Goal: Task Accomplishment & Management: Complete application form

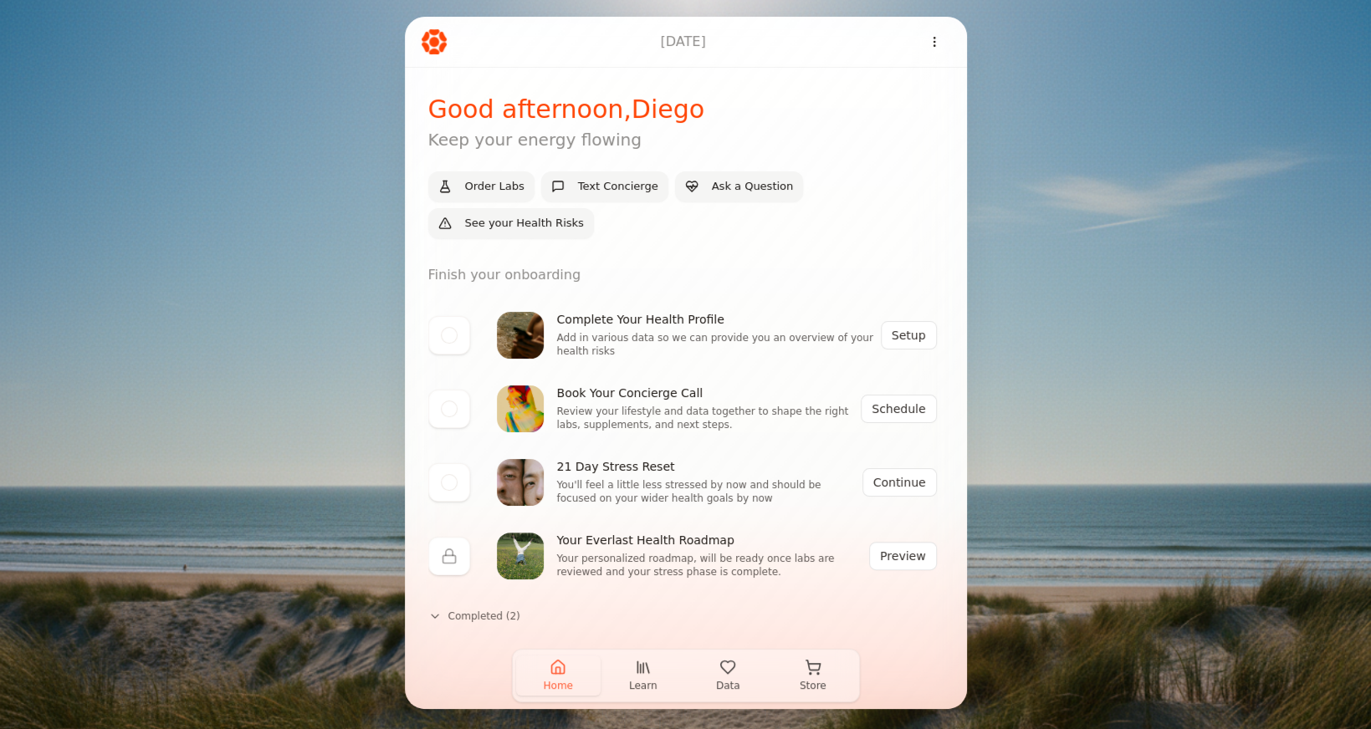
click at [730, 676] on button "Data" at bounding box center [728, 676] width 85 height 40
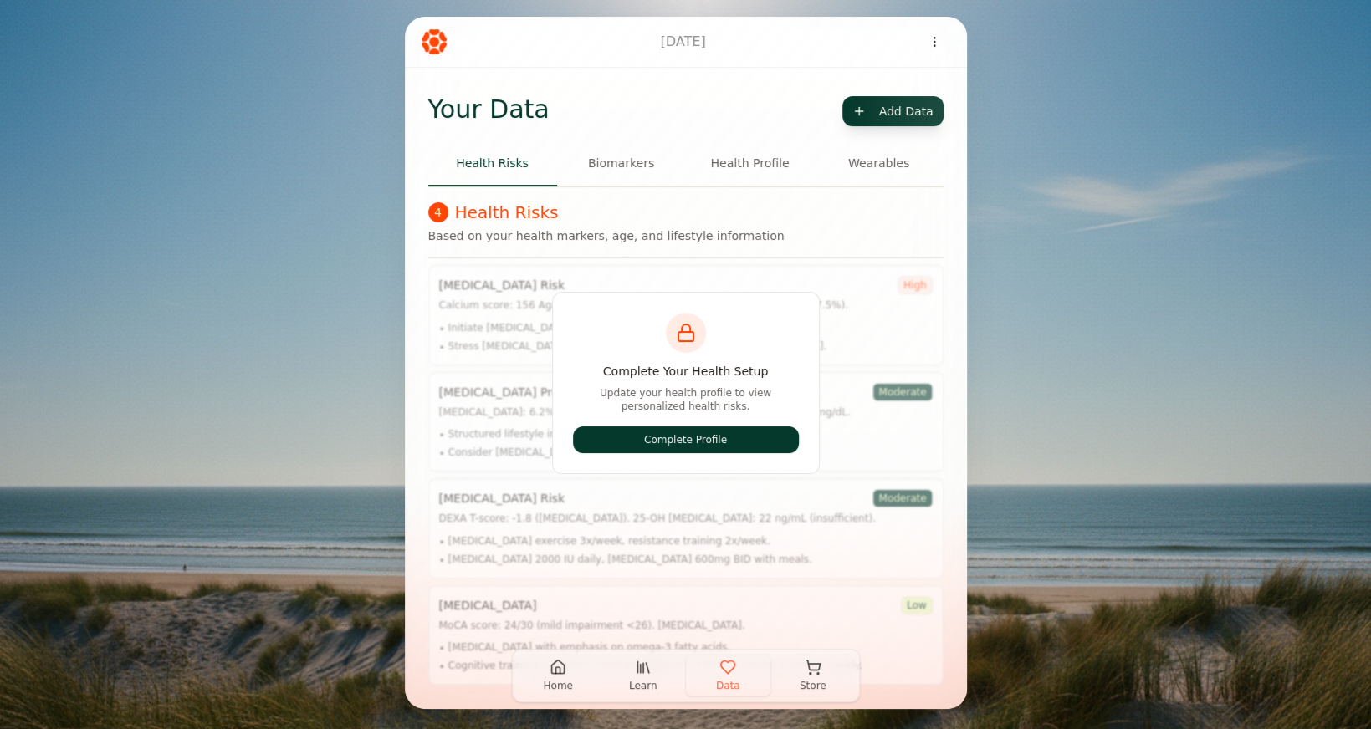
click at [703, 447] on button "Complete Profile" at bounding box center [686, 440] width 226 height 27
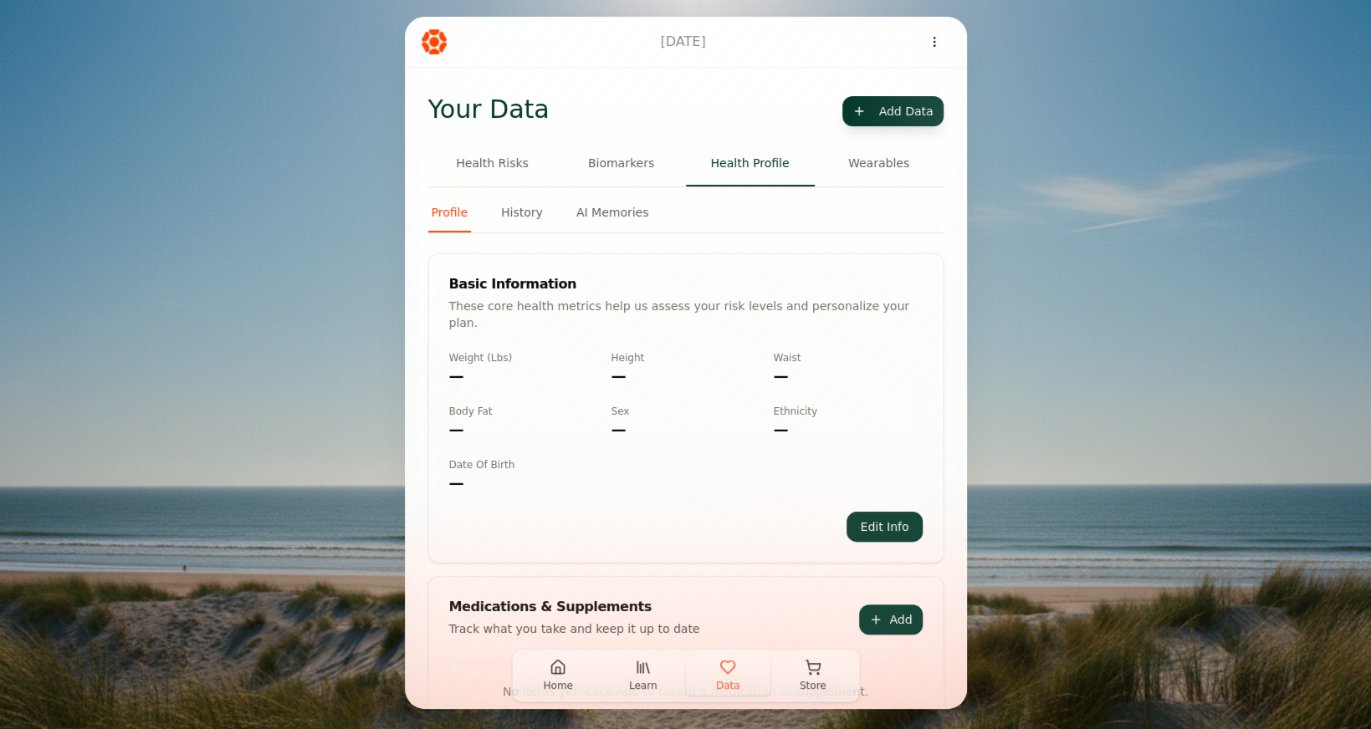
click at [607, 172] on button "Biomarkers" at bounding box center [621, 163] width 129 height 45
